Goal: Transaction & Acquisition: Download file/media

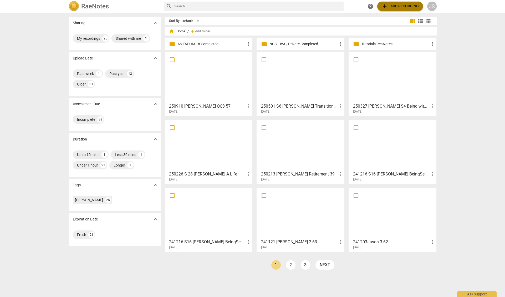
click at [402, 5] on span "add Add recording" at bounding box center [400, 6] width 37 height 6
click at [201, 84] on div at bounding box center [209, 77] width 84 height 47
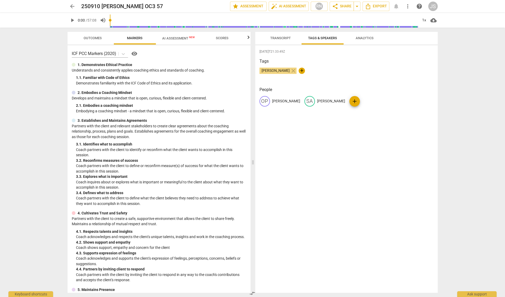
click at [98, 38] on span "Outcomes" at bounding box center [93, 38] width 18 height 4
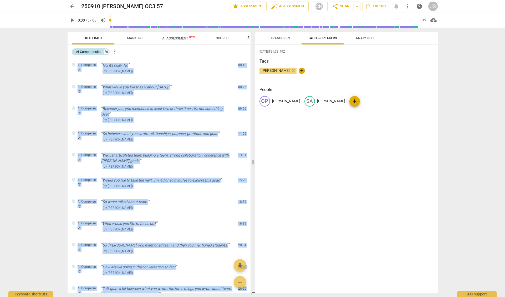
drag, startPoint x: 164, startPoint y: 259, endPoint x: 92, endPoint y: 55, distance: 216.7
click at [92, 55] on div "AI Competencies 20 more_vert AI Competency No, it's okay. No ( by [PERSON_NAME]…" at bounding box center [159, 168] width 183 height 247
copy div "AI Competency No, it's okay. No ( by [PERSON_NAME] ) 00:10 edit delete AI Compe…"
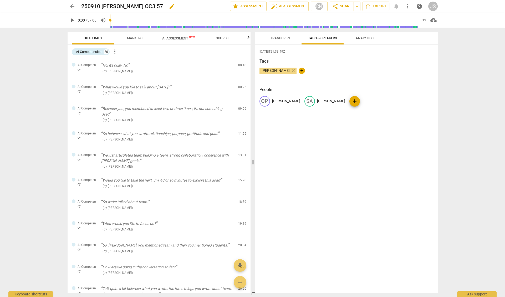
click at [95, 6] on h2 "250910 [PERSON_NAME] OC3 57" at bounding box center [122, 6] width 82 height 7
click at [277, 38] on span "Transcript" at bounding box center [280, 38] width 21 height 4
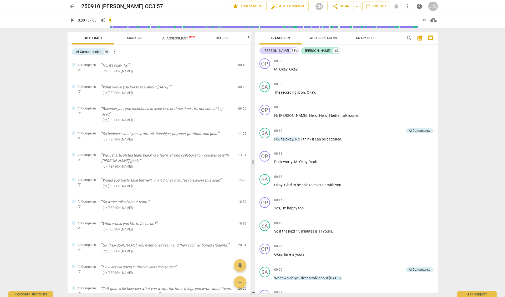
click at [379, 6] on span "Export" at bounding box center [376, 6] width 22 height 6
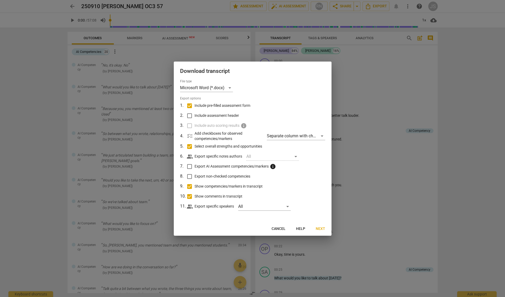
click at [344, 79] on div at bounding box center [252, 148] width 505 height 297
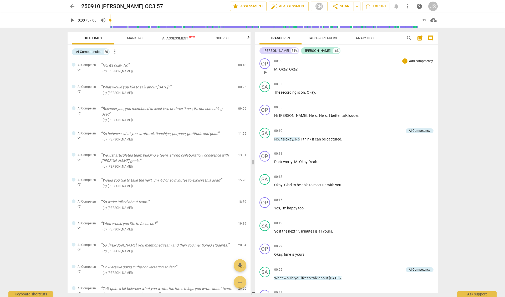
click at [275, 69] on span "M" at bounding box center [275, 69] width 3 height 4
type input "5"
click at [379, 7] on span "Export" at bounding box center [376, 6] width 22 height 6
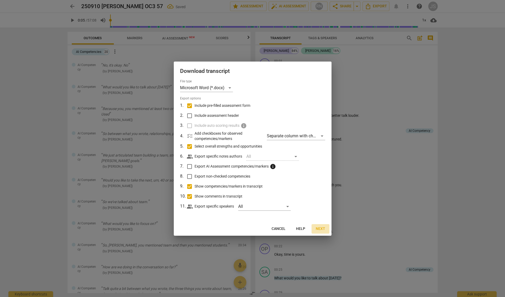
click at [318, 226] on span "Next" at bounding box center [320, 228] width 9 height 5
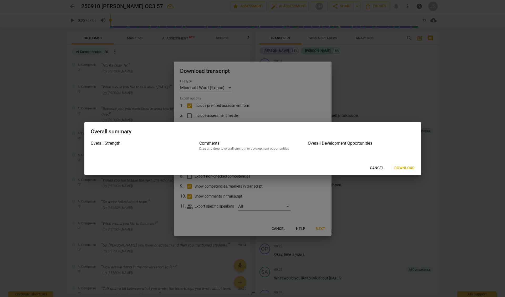
click at [403, 166] on span "Download" at bounding box center [404, 167] width 20 height 5
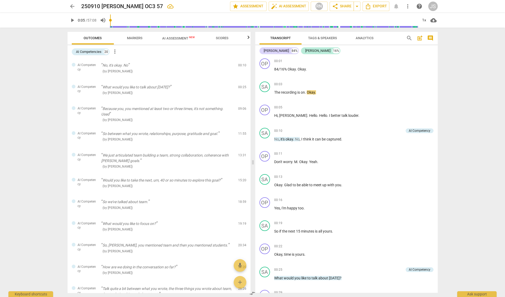
click at [368, 37] on span "Analytics" at bounding box center [365, 38] width 18 height 4
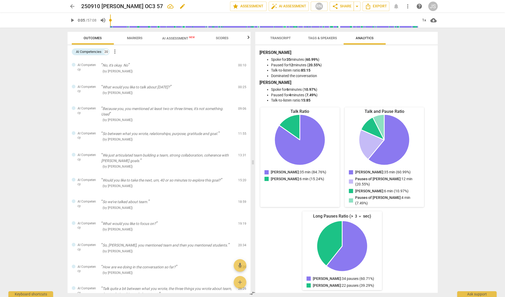
click at [120, 6] on h2 "250910 [PERSON_NAME] OC3 57" at bounding box center [122, 6] width 82 height 7
click at [277, 38] on span "Transcript" at bounding box center [280, 38] width 21 height 4
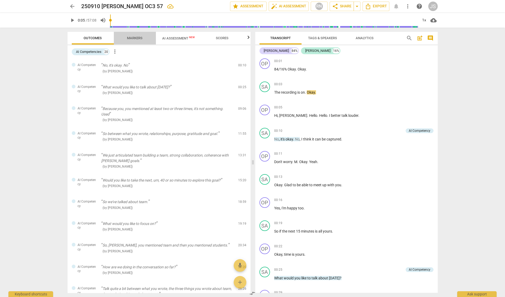
click at [134, 37] on span "Markers" at bounding box center [135, 38] width 16 height 4
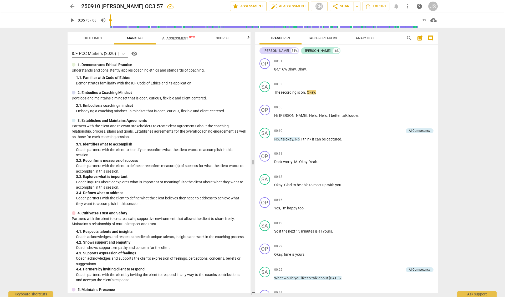
click at [170, 38] on span "AI Assessment New" at bounding box center [178, 38] width 33 height 4
